Goal: Task Accomplishment & Management: Manage account settings

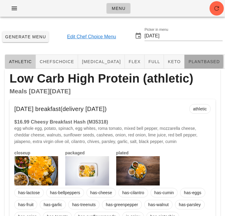
click at [188, 61] on span "plantbased" at bounding box center [204, 61] width 32 height 5
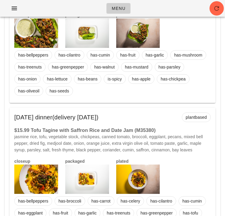
scroll to position [1390, 0]
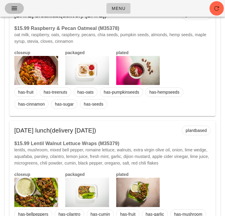
click at [14, 8] on icon "button" at bounding box center [14, 8] width 7 height 7
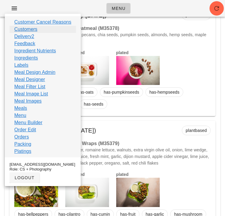
click at [36, 30] on link "Customers" at bounding box center [25, 29] width 23 height 7
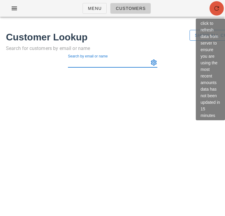
click at [214, 12] on icon "button" at bounding box center [216, 8] width 7 height 7
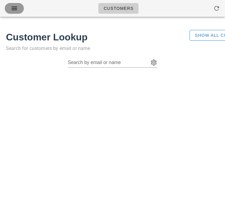
click at [16, 6] on icon "button" at bounding box center [14, 8] width 7 height 7
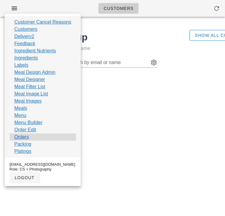
click at [29, 136] on div "Orders" at bounding box center [43, 136] width 67 height 7
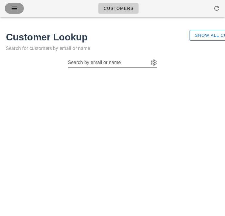
click at [18, 10] on icon "button" at bounding box center [14, 8] width 7 height 7
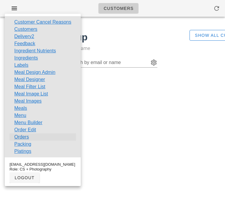
click at [20, 134] on link "Orders" at bounding box center [21, 136] width 15 height 7
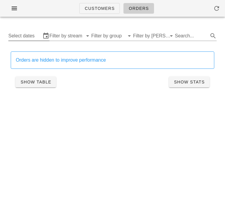
click at [27, 38] on input "Select dates" at bounding box center [24, 36] width 33 height 10
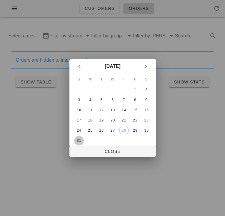
click at [80, 137] on button "31" at bounding box center [79, 141] width 10 height 10
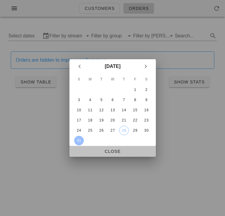
click at [83, 151] on span "Close" at bounding box center [112, 151] width 77 height 5
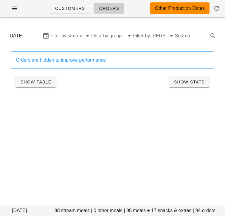
click at [186, 35] on input "Search..." at bounding box center [191, 36] width 32 height 10
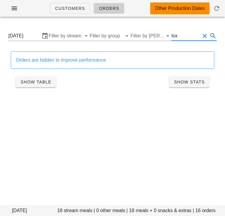
click at [173, 36] on input "lox" at bounding box center [186, 36] width 29 height 10
type input "Lox"
click at [10, 59] on div "Orders are hidden to improve performance Show Table Show Stats" at bounding box center [112, 71] width 211 height 46
click at [8, 62] on div "Orders are hidden to improve performance Show Table Show Stats" at bounding box center [112, 71] width 211 height 46
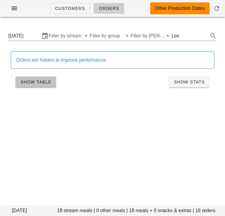
click at [32, 82] on span "Show Table" at bounding box center [35, 81] width 31 height 5
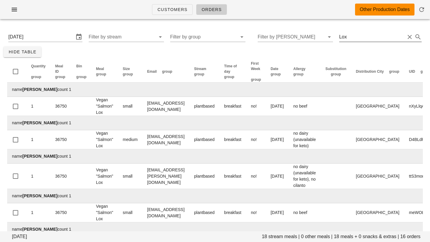
click at [225, 38] on input "Lox" at bounding box center [372, 37] width 66 height 10
type input "quesadilla"
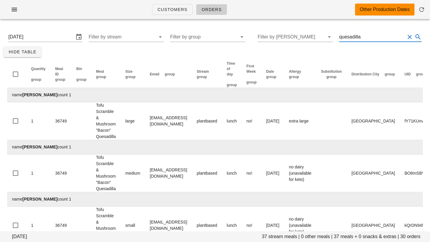
click at [225, 39] on input "quesadilla" at bounding box center [372, 37] width 66 height 10
type input ""scallops"
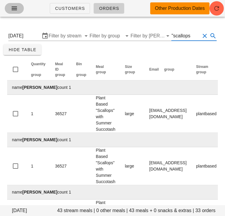
click at [14, 9] on icon "button" at bounding box center [14, 8] width 7 height 7
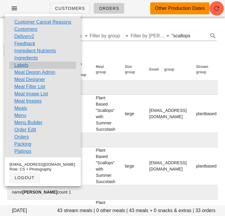
click at [30, 64] on div "Labels" at bounding box center [43, 65] width 67 height 7
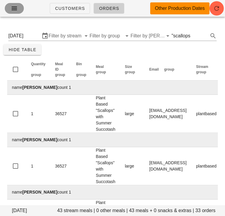
click at [16, 9] on icon "button" at bounding box center [14, 8] width 7 height 7
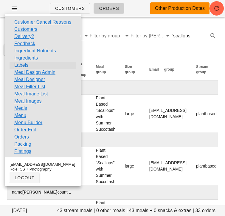
click at [24, 63] on link "Labels" at bounding box center [21, 65] width 14 height 7
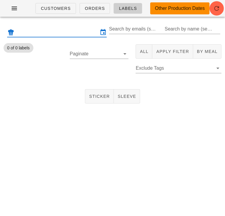
click at [78, 33] on input "text" at bounding box center [57, 32] width 83 height 10
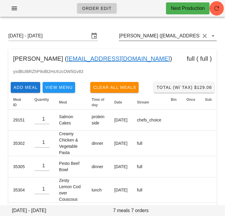
click at [141, 35] on input "Karl O'Reilly (bunsenmedia@gmail.com)" at bounding box center [159, 36] width 81 height 10
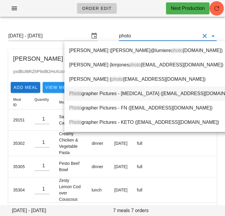
click at [133, 90] on div "Photo grapher Pictures - diabetes (photographer@fedfedfed.com)" at bounding box center [154, 93] width 171 height 13
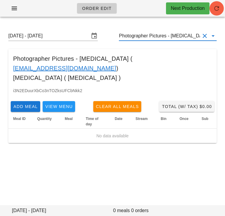
type input "Photographer Pictures - [MEDICAL_DATA] ([EMAIL_ADDRESS][DOMAIN_NAME])"
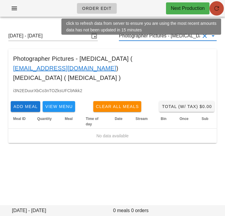
click at [221, 7] on span "button" at bounding box center [217, 8] width 14 height 7
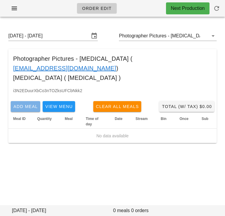
click at [30, 104] on span "Add Meal" at bounding box center [25, 106] width 25 height 5
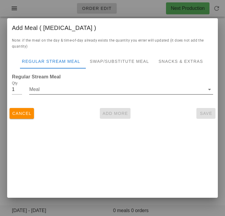
click at [39, 91] on input "Meal" at bounding box center [117, 89] width 176 height 10
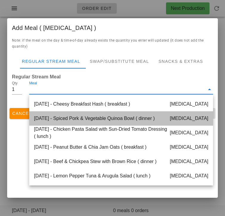
click at [73, 119] on div "Monday Sep 01 - Spiced Pork & Vegetable Quinoa Bowl ( dinner ) diabetes" at bounding box center [121, 118] width 184 height 14
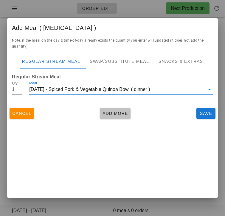
click at [106, 111] on span "Add More" at bounding box center [115, 113] width 26 height 5
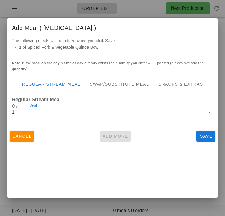
click at [90, 115] on input "Meal" at bounding box center [117, 112] width 176 height 10
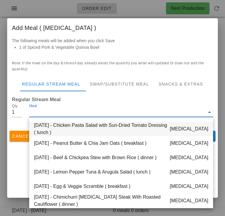
scroll to position [31, 0]
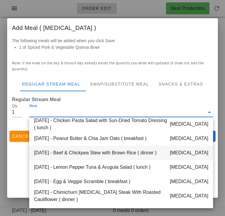
click at [83, 154] on div "Tuesday Sep 02 - Beef & Chickpea Stew with Brown Rice ( dinner ) diabetes" at bounding box center [121, 152] width 184 height 14
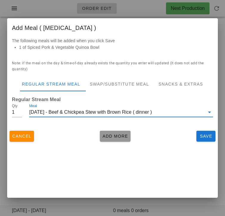
click at [110, 136] on span "Add More" at bounding box center [115, 135] width 26 height 5
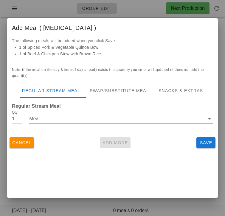
click at [97, 122] on input "Meal" at bounding box center [117, 119] width 176 height 10
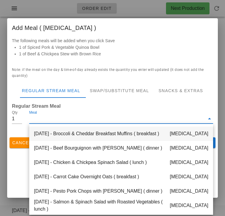
scroll to position [172, 0]
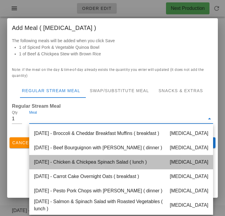
click at [84, 163] on div "Friday Sep 05 - Chicken & Chickpea Spinach Salad ( lunch ) diabetes" at bounding box center [121, 162] width 184 height 14
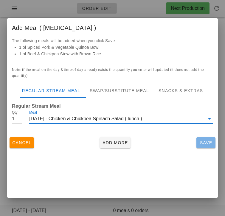
click at [200, 140] on span "Save" at bounding box center [206, 142] width 14 height 5
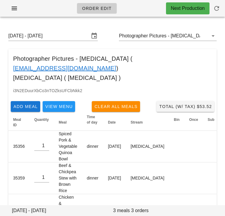
click at [105, 196] on div "Sunday August 31 - Saturday September 6 Photographer Pictures - diabetes (photo…" at bounding box center [112, 129] width 225 height 210
click at [177, 35] on input "Photographer Pictures - diabetes (photographer@fedfedfed.com)" at bounding box center [159, 36] width 81 height 10
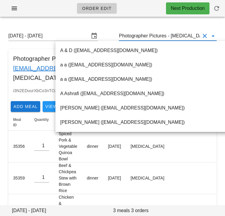
click at [176, 35] on input "Photographer Pictures - diabetes (photographer@fedfedfed.com)" at bounding box center [159, 36] width 81 height 10
drag, startPoint x: 175, startPoint y: 36, endPoint x: 226, endPoint y: 36, distance: 51.7
click at [225, 36] on html "Order Edit Next Production Sunday August 31 - Saturday September 6 Photographer…" at bounding box center [112, 121] width 225 height 243
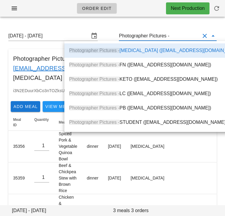
scroll to position [0, 0]
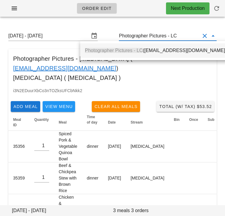
click at [174, 53] on div "Photographer Pictures - LC (photographer+1@fedfedfed.com)" at bounding box center [156, 50] width 142 height 6
type input "Photographer Pictures - LC (photographer+1@fedfedfed.com)"
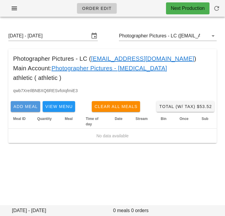
click at [17, 104] on span "Add Meal" at bounding box center [25, 106] width 25 height 5
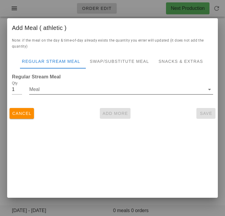
click at [53, 93] on input "Meal" at bounding box center [117, 89] width 176 height 10
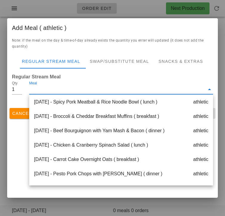
scroll to position [172, 0]
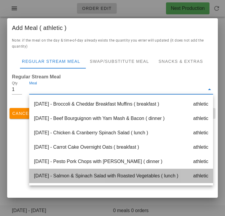
click at [74, 174] on div "[DATE] - Salmon & Spinach Salad with Roasted Vegetables ( lunch ) athletic" at bounding box center [121, 175] width 184 height 14
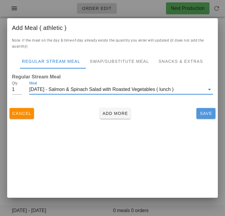
click at [200, 116] on span "Save" at bounding box center [206, 113] width 14 height 5
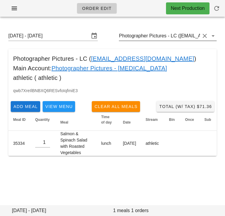
click at [176, 36] on input "Photographer Pictures - LC ([EMAIL_ADDRESS][DOMAIN_NAME])" at bounding box center [159, 36] width 81 height 10
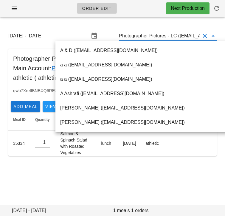
click at [173, 35] on input "Photographer Pictures - LC ([EMAIL_ADDRESS][DOMAIN_NAME])" at bounding box center [159, 36] width 81 height 10
drag, startPoint x: 174, startPoint y: 36, endPoint x: 218, endPoint y: 35, distance: 43.9
click at [218, 35] on div "[DATE] - [DATE] Photographer Pictures - LC ([EMAIL_ADDRESS][DOMAIN_NAME])" at bounding box center [113, 35] width 218 height 17
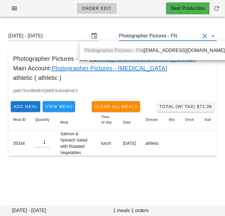
click at [181, 58] on div "Photographer Pictures - FN ([EMAIL_ADDRESS][DOMAIN_NAME])" at bounding box center [156, 50] width 152 height 19
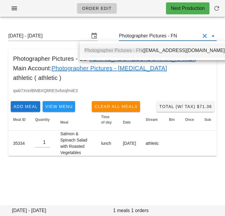
click at [176, 55] on div "Photographer Pictures - FN ([EMAIL_ADDRESS][DOMAIN_NAME])" at bounding box center [155, 50] width 142 height 13
type input "Photographer Pictures - FN ([EMAIL_ADDRESS][DOMAIN_NAME])"
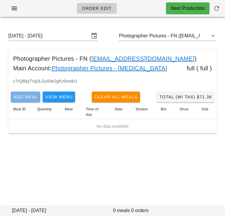
click at [27, 96] on span "Add Meal" at bounding box center [25, 96] width 25 height 5
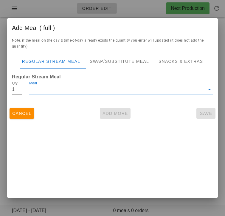
click at [73, 90] on input "Meal" at bounding box center [117, 89] width 176 height 10
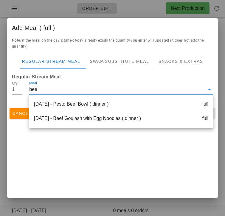
type input "beef"
click at [73, 119] on div "[DATE] - Beef Goulash with Egg Noodles ( dinner ) full" at bounding box center [121, 118] width 184 height 14
click at [72, 120] on div "Cancel Add More Save" at bounding box center [112, 113] width 211 height 16
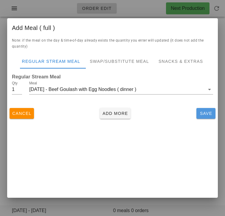
click at [201, 110] on button "Save" at bounding box center [206, 113] width 19 height 11
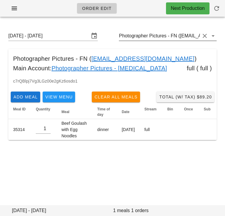
click at [168, 35] on input "Photographer Pictures - FN ([EMAIL_ADDRESS][DOMAIN_NAME])" at bounding box center [159, 36] width 81 height 10
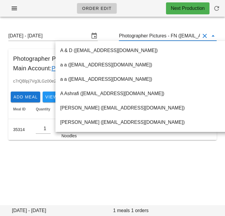
click at [170, 36] on input "Photographer Pictures - FN (photographer+2@fedfedfed.com)" at bounding box center [159, 36] width 81 height 10
drag, startPoint x: 174, startPoint y: 36, endPoint x: 223, endPoint y: 36, distance: 49.3
click at [223, 36] on div "Sunday August 31 - Saturday September 6 Photographer Pictures - FN (photographe…" at bounding box center [112, 86] width 225 height 124
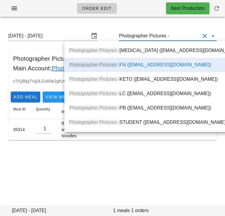
scroll to position [0, 0]
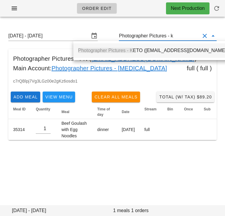
click at [186, 50] on div "Photographer Pictures - K ETO (photographer+3@fedfedfed.com)" at bounding box center [153, 50] width 150 height 6
type input "Photographer Pictures - KETO (photographer+3@fedfedfed.com)"
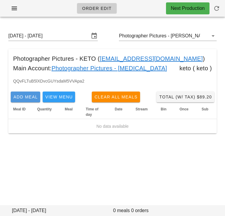
click at [27, 95] on span "Add Meal" at bounding box center [25, 96] width 25 height 5
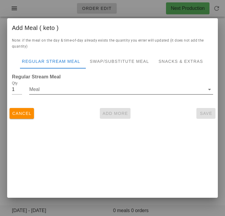
click at [96, 90] on input "Meal" at bounding box center [117, 89] width 176 height 10
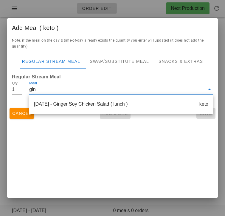
type input "ging"
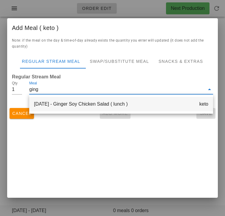
click at [104, 105] on div "Friday Sep 05 - Ginger Soy Chicken Salad ( lunch ) keto" at bounding box center [121, 104] width 184 height 14
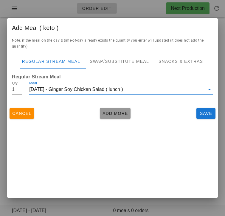
click at [110, 115] on span "Add More" at bounding box center [115, 113] width 26 height 5
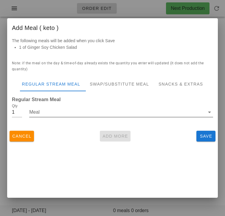
click at [102, 108] on input "Meal" at bounding box center [117, 112] width 176 height 10
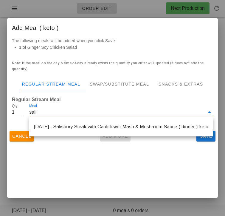
type input "salis"
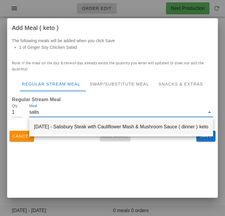
click at [99, 127] on div "Friday Sep 05 - Salisbury Steak with Cauliflower Mash & Mushroom Sauce ( dinner…" at bounding box center [121, 126] width 184 height 14
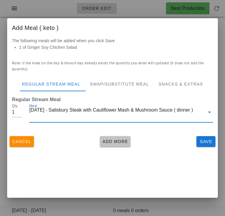
click at [107, 144] on span "Add More" at bounding box center [115, 141] width 26 height 5
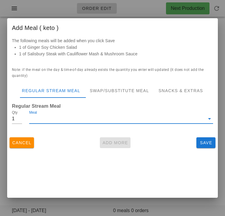
click at [106, 122] on input "Meal" at bounding box center [117, 119] width 176 height 10
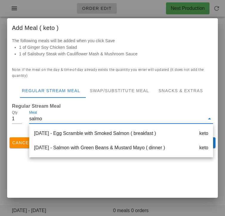
type input "salmon"
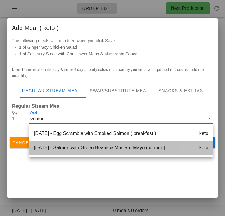
click at [109, 148] on div "Saturday Sep 06 - Salmon with Green Beans & Mustard Mayo ( dinner ) keto" at bounding box center [121, 147] width 184 height 14
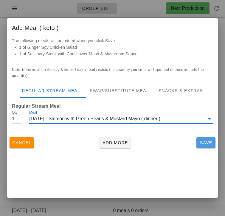
click at [201, 142] on span "Save" at bounding box center [206, 142] width 14 height 5
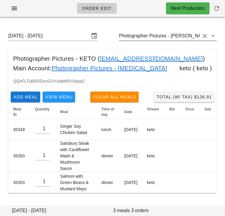
click at [167, 35] on input "Photographer Pictures - KETO (photographer+3@fedfedfed.com)" at bounding box center [159, 36] width 81 height 10
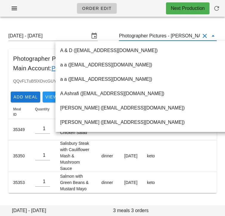
click at [107, 32] on div "Sunday August 31 - Saturday September 6 Photographer Pictures - KETO (photograp…" at bounding box center [113, 35] width 218 height 17
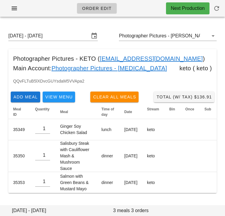
click at [133, 68] on link "Photographer Pictures - diabetes" at bounding box center [110, 68] width 116 height 10
type input "Photographer Pictures - [MEDICAL_DATA] ([EMAIL_ADDRESS][DOMAIN_NAME])"
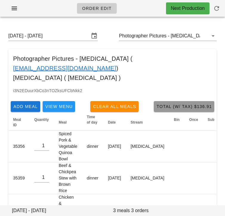
click at [190, 104] on span "Total (w/ Tax) $136.91" at bounding box center [184, 106] width 56 height 5
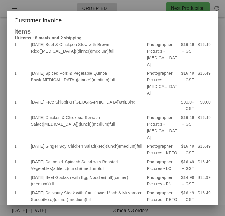
click at [134, 6] on div at bounding box center [112, 108] width 225 height 216
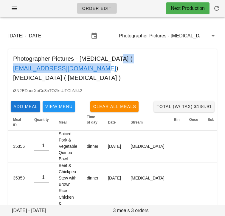
drag, startPoint x: 107, startPoint y: 60, endPoint x: 192, endPoint y: 57, distance: 84.2
click at [192, 57] on div "Photographer Pictures - diabetes ( photographer@fedfedfed.com ) diabetes ( diab…" at bounding box center [112, 68] width 209 height 38
copy div "[EMAIL_ADDRESS][DOMAIN_NAME]"
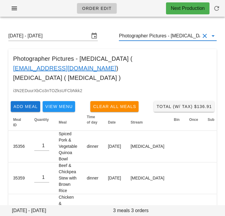
click at [162, 36] on input "Photographer Pictures - [MEDICAL_DATA] ([EMAIL_ADDRESS][DOMAIN_NAME])" at bounding box center [159, 36] width 81 height 10
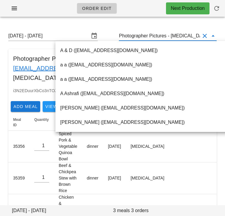
click at [169, 36] on input "Photographer Pictures - [MEDICAL_DATA] ([EMAIL_ADDRESS][DOMAIN_NAME])" at bounding box center [159, 36] width 81 height 10
drag, startPoint x: 134, startPoint y: 36, endPoint x: 198, endPoint y: 38, distance: 63.6
click at [198, 38] on input "Photographer Pictures - [MEDICAL_DATA] ([EMAIL_ADDRESS][DOMAIN_NAME])" at bounding box center [159, 36] width 81 height 10
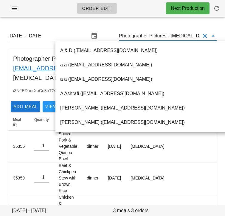
click at [106, 24] on div "Sunday August 31 - Saturday September 6 Photographer Pictures - diabetes (photo…" at bounding box center [112, 129] width 225 height 210
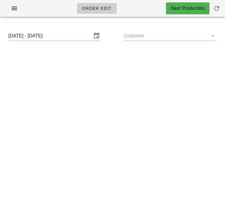
type input "Photographer Pictures - [MEDICAL_DATA] ([EMAIL_ADDRESS][DOMAIN_NAME])"
